Goal: Transaction & Acquisition: Subscribe to service/newsletter

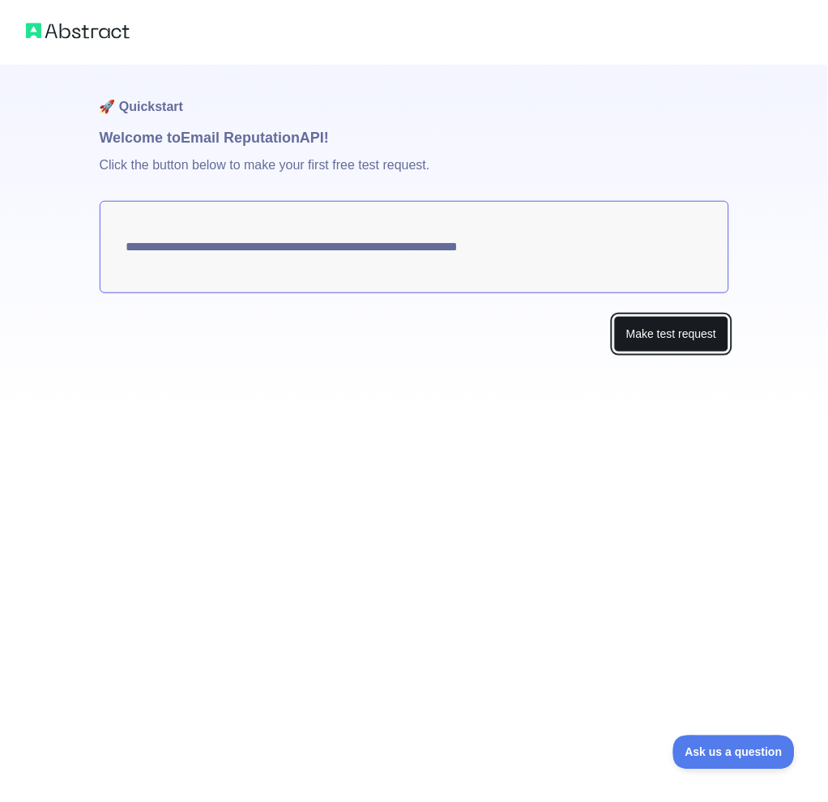
click at [608, 341] on button "Make test request" at bounding box center [671, 334] width 114 height 36
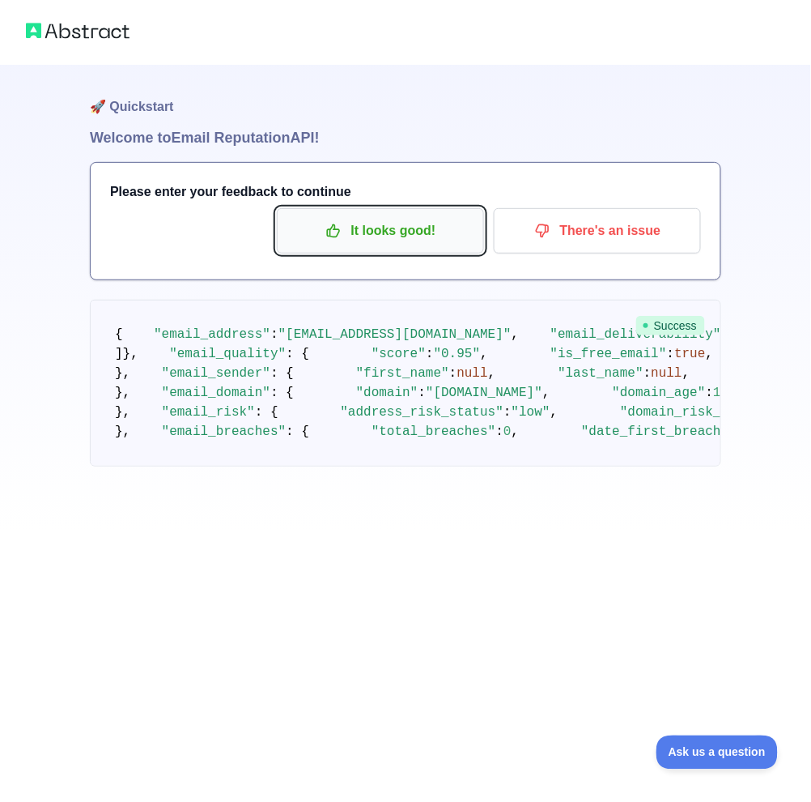
click at [374, 229] on p "It looks good!" at bounding box center [380, 231] width 183 height 28
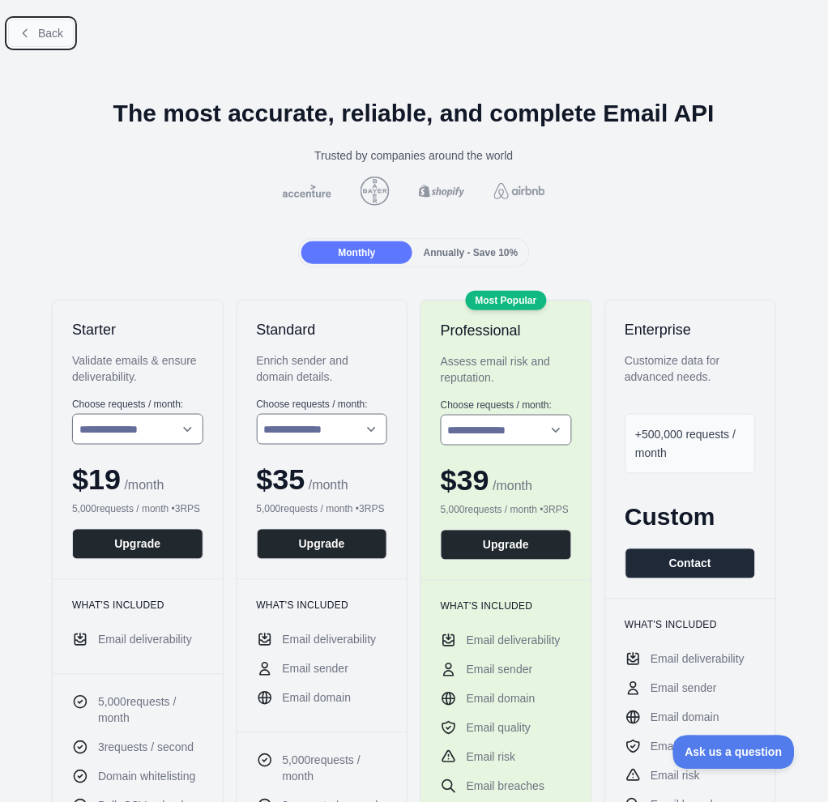
click at [56, 34] on span "Back" at bounding box center [50, 33] width 25 height 13
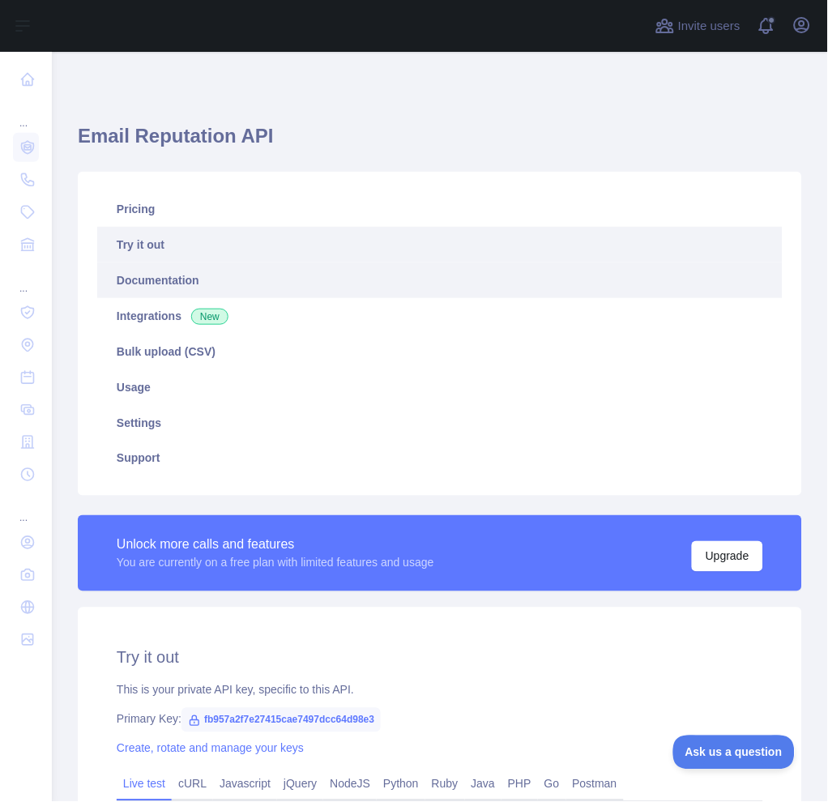
click at [274, 283] on link "Documentation" at bounding box center [439, 280] width 685 height 36
